Goal: Register for event/course

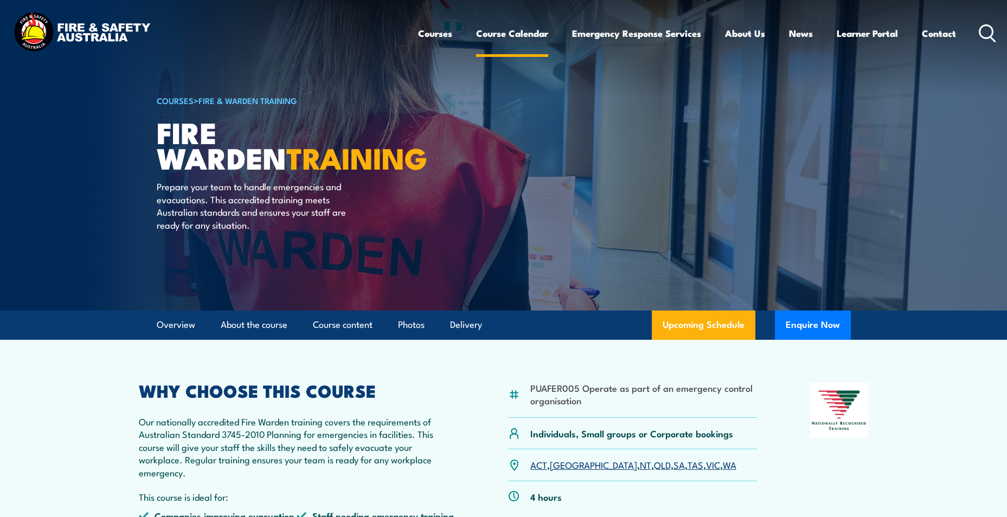
click at [516, 34] on link "Course Calendar" at bounding box center [512, 33] width 72 height 29
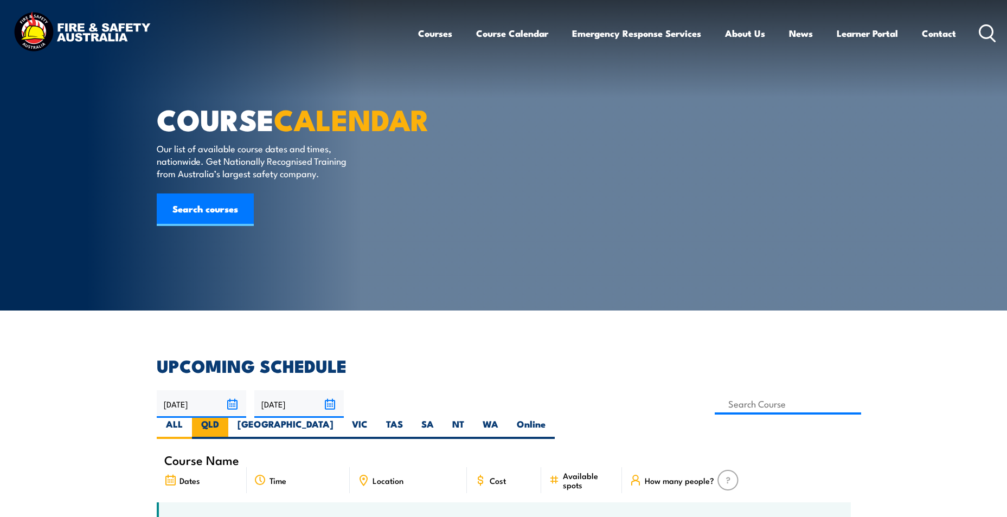
click at [228, 418] on label "QLD" at bounding box center [210, 428] width 36 height 21
click at [226, 418] on input "QLD" at bounding box center [222, 421] width 7 height 7
radio input "true"
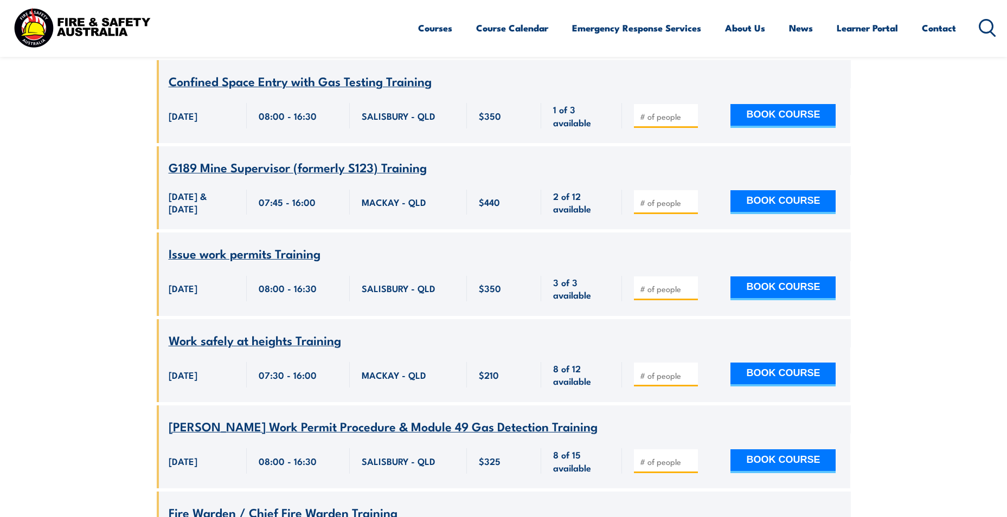
scroll to position [1063, 0]
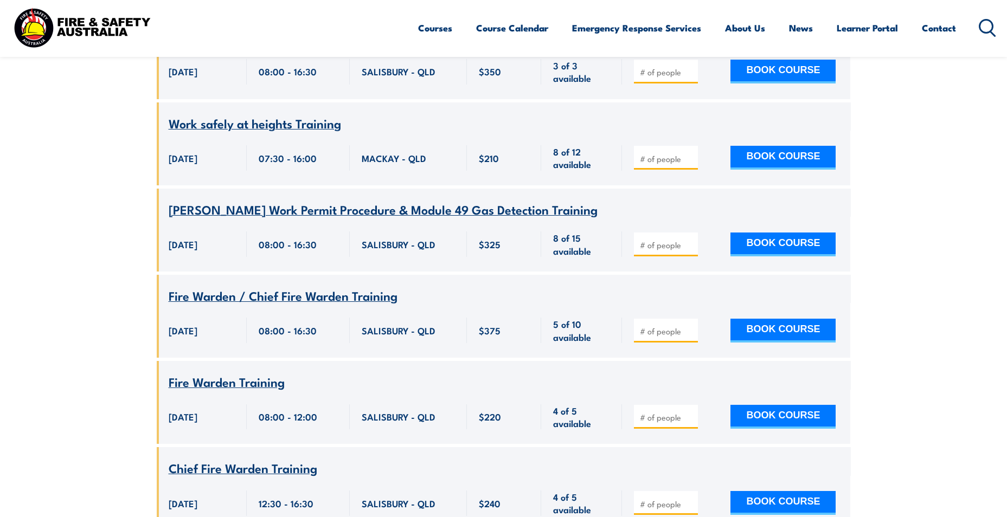
click at [325, 286] on span "Fire Warden / Chief Fire Warden Training" at bounding box center [283, 295] width 229 height 18
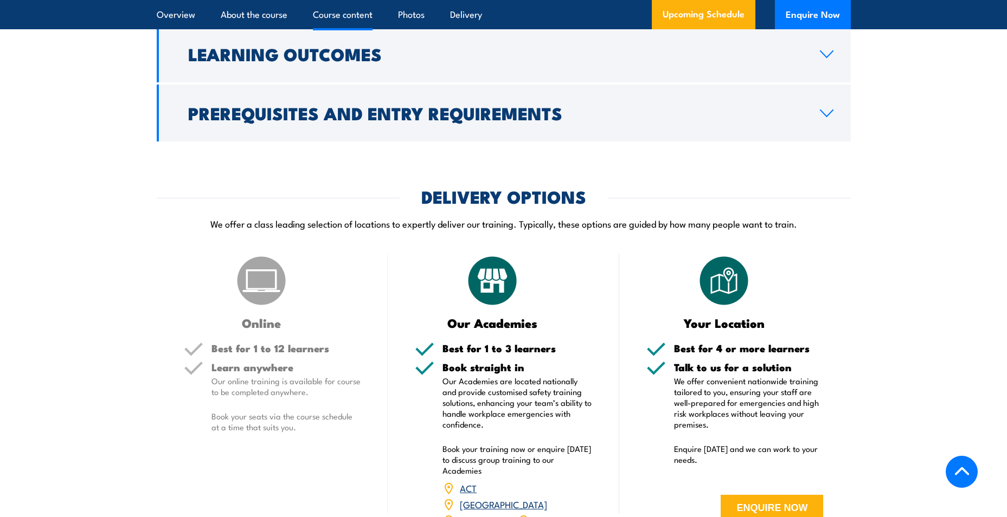
scroll to position [1193, 0]
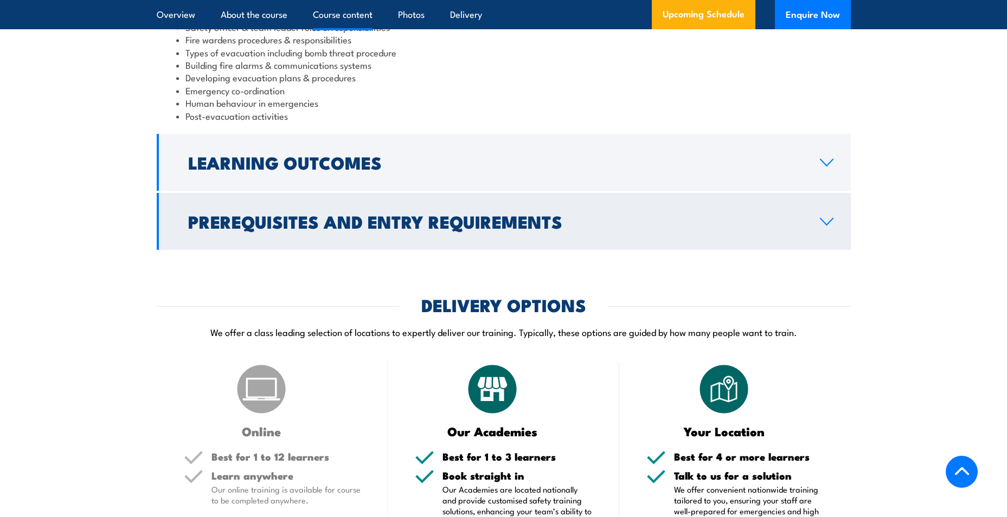
click at [430, 228] on h2 "Prerequisites and Entry Requirements" at bounding box center [495, 221] width 614 height 15
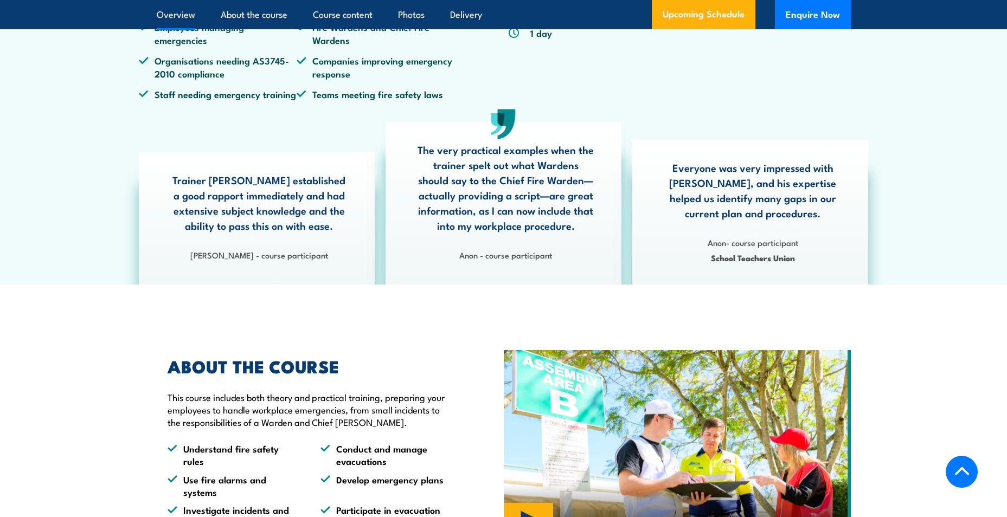
scroll to position [54, 0]
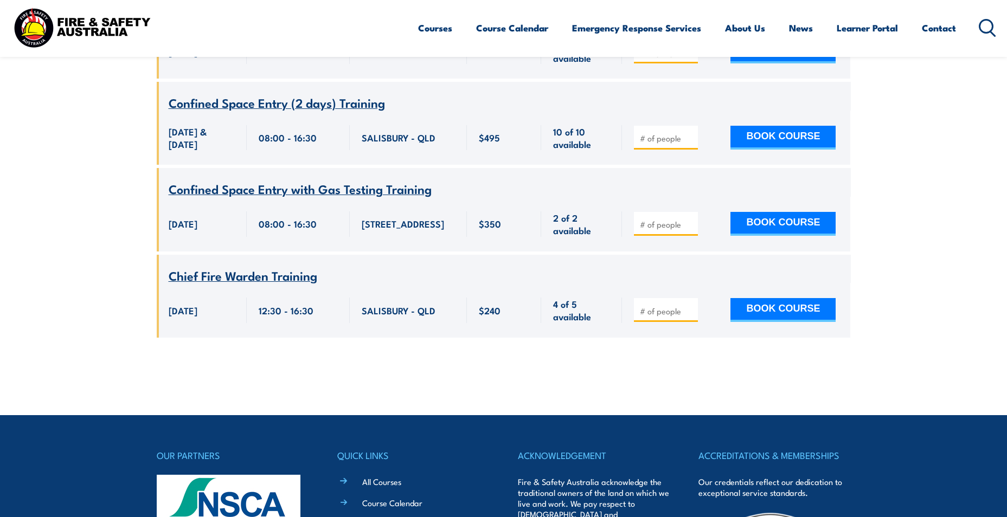
scroll to position [15488, 0]
